Goal: Information Seeking & Learning: Find specific page/section

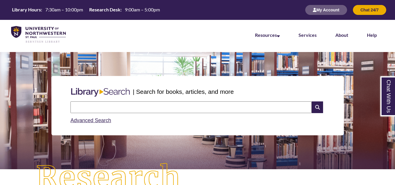
scroll to position [3, 3]
click at [125, 107] on input "text" at bounding box center [190, 107] width 241 height 12
click at [361, 61] on section "| Search for books, articles, and more Search Advanced Search" at bounding box center [197, 110] width 395 height 117
click at [136, 103] on input "text" at bounding box center [190, 107] width 241 height 12
click at [89, 119] on link "Advanced Search" at bounding box center [90, 120] width 41 height 6
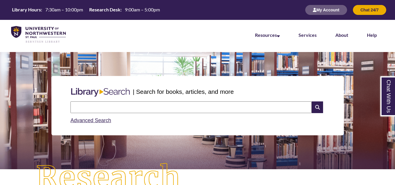
click at [99, 111] on input "text" at bounding box center [190, 107] width 241 height 12
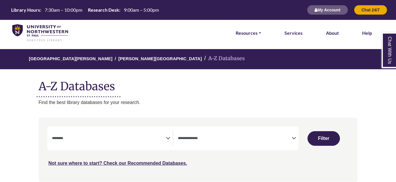
select select "Database Subject Filter"
select select "Database Types Filter"
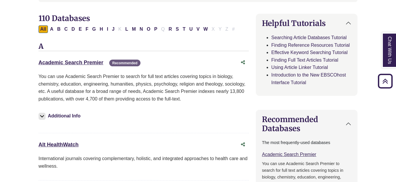
scroll to position [184, 0]
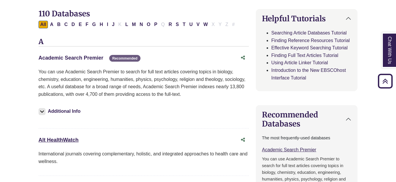
click at [63, 57] on link "Academic Search Premier This link opens in a new window" at bounding box center [71, 58] width 65 height 6
